Goal: Navigation & Orientation: Find specific page/section

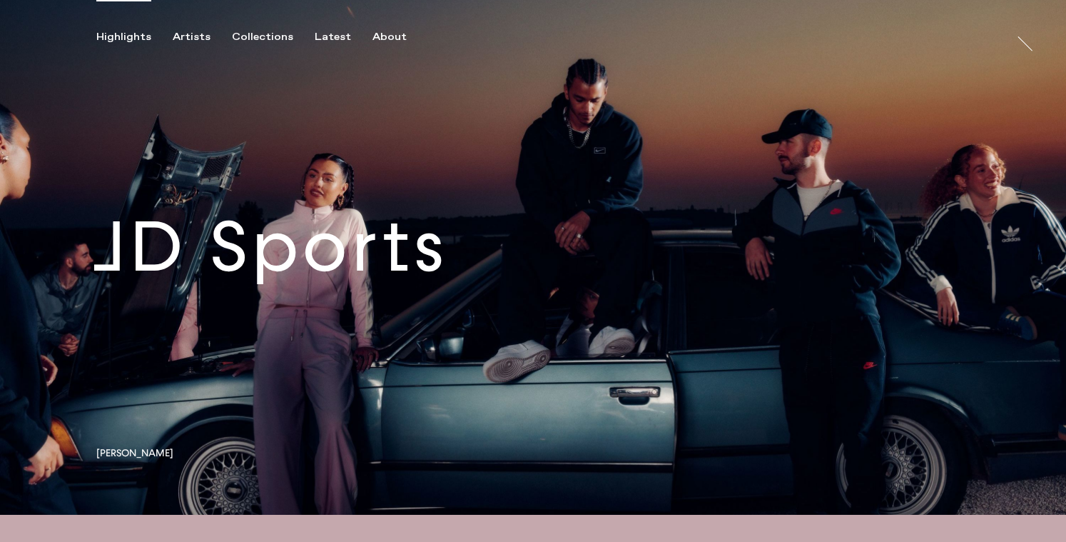
click at [392, 276] on link at bounding box center [533, 257] width 1066 height 515
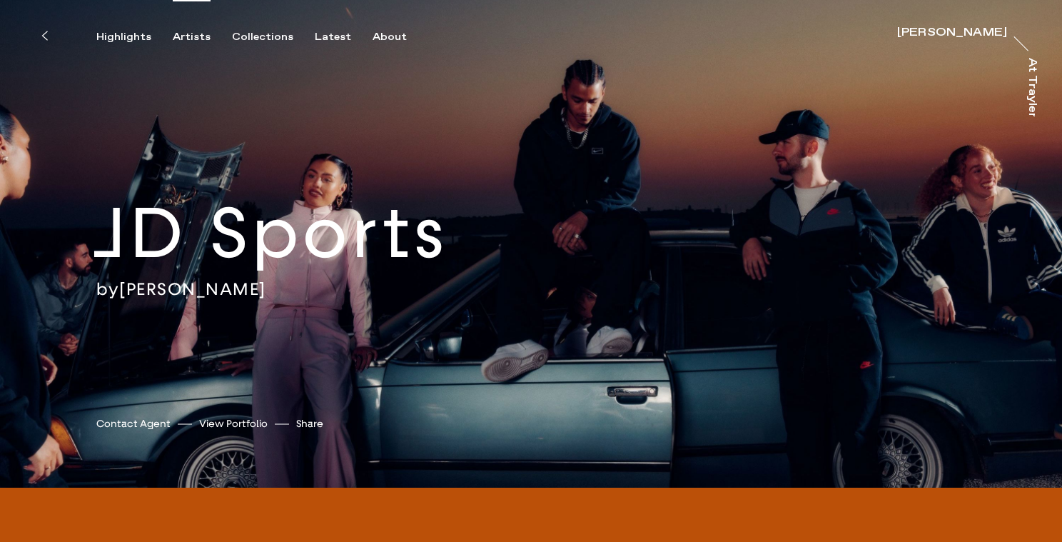
click at [192, 36] on div "Artists" at bounding box center [192, 37] width 38 height 13
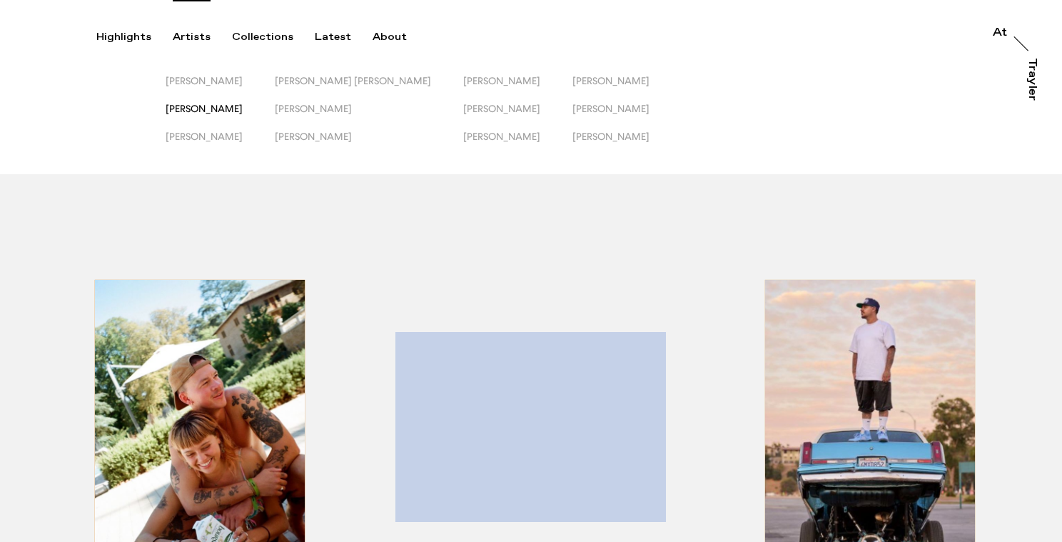
click at [215, 111] on span "[PERSON_NAME]" at bounding box center [204, 108] width 77 height 11
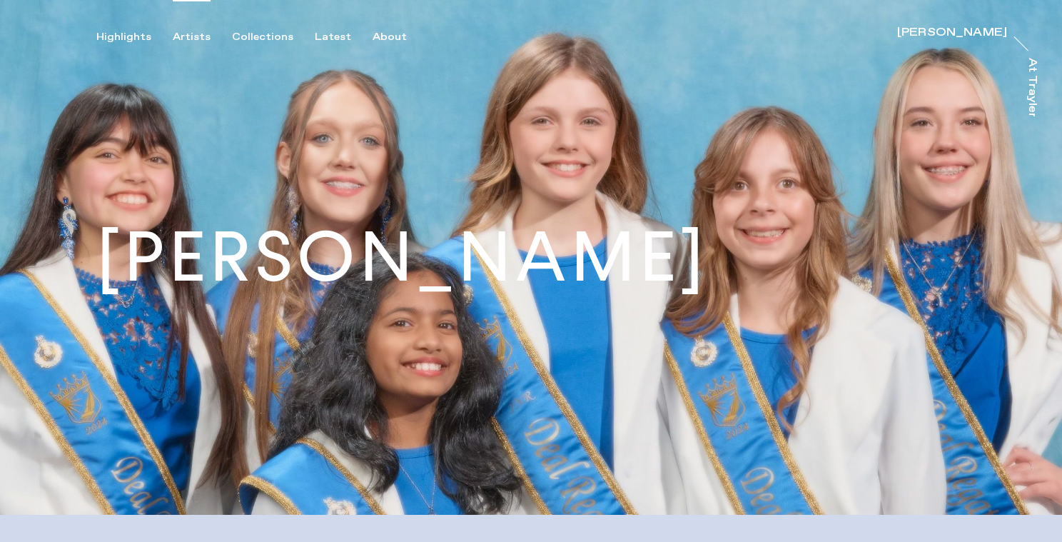
click at [196, 38] on div "Artists" at bounding box center [192, 37] width 38 height 13
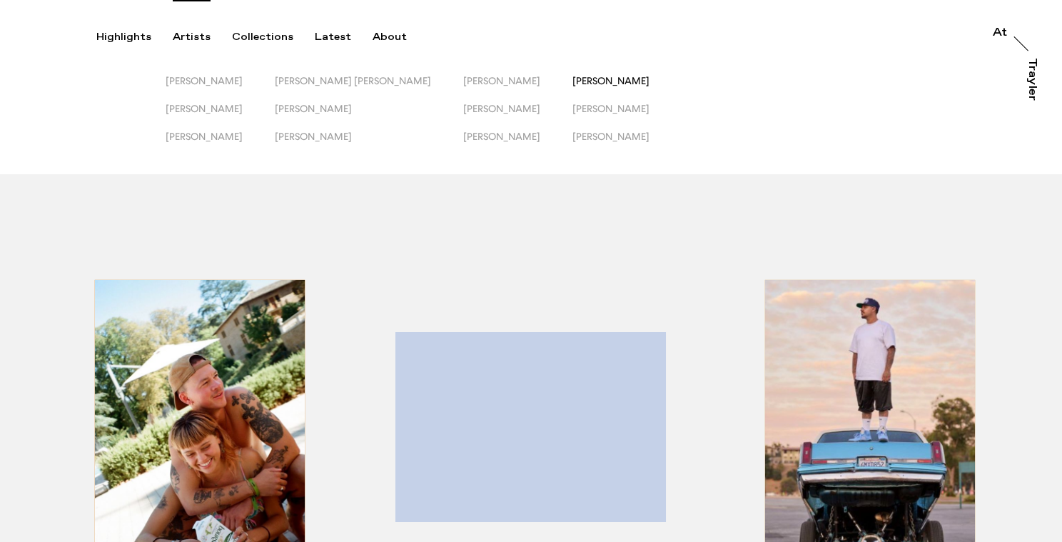
click at [573, 79] on span "[PERSON_NAME]" at bounding box center [611, 80] width 77 height 11
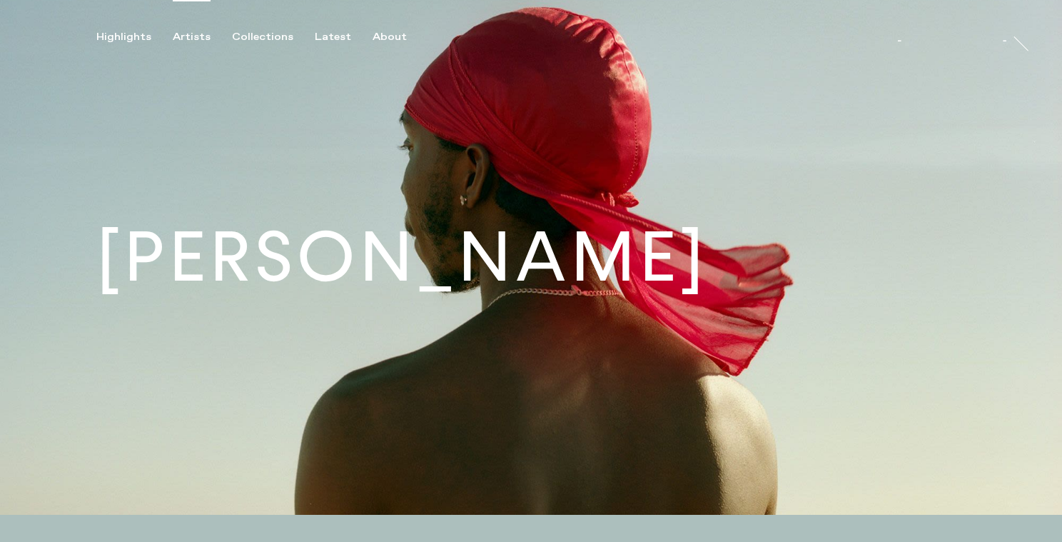
click at [186, 32] on div "Artists" at bounding box center [192, 37] width 38 height 13
